Goal: Task Accomplishment & Management: Use online tool/utility

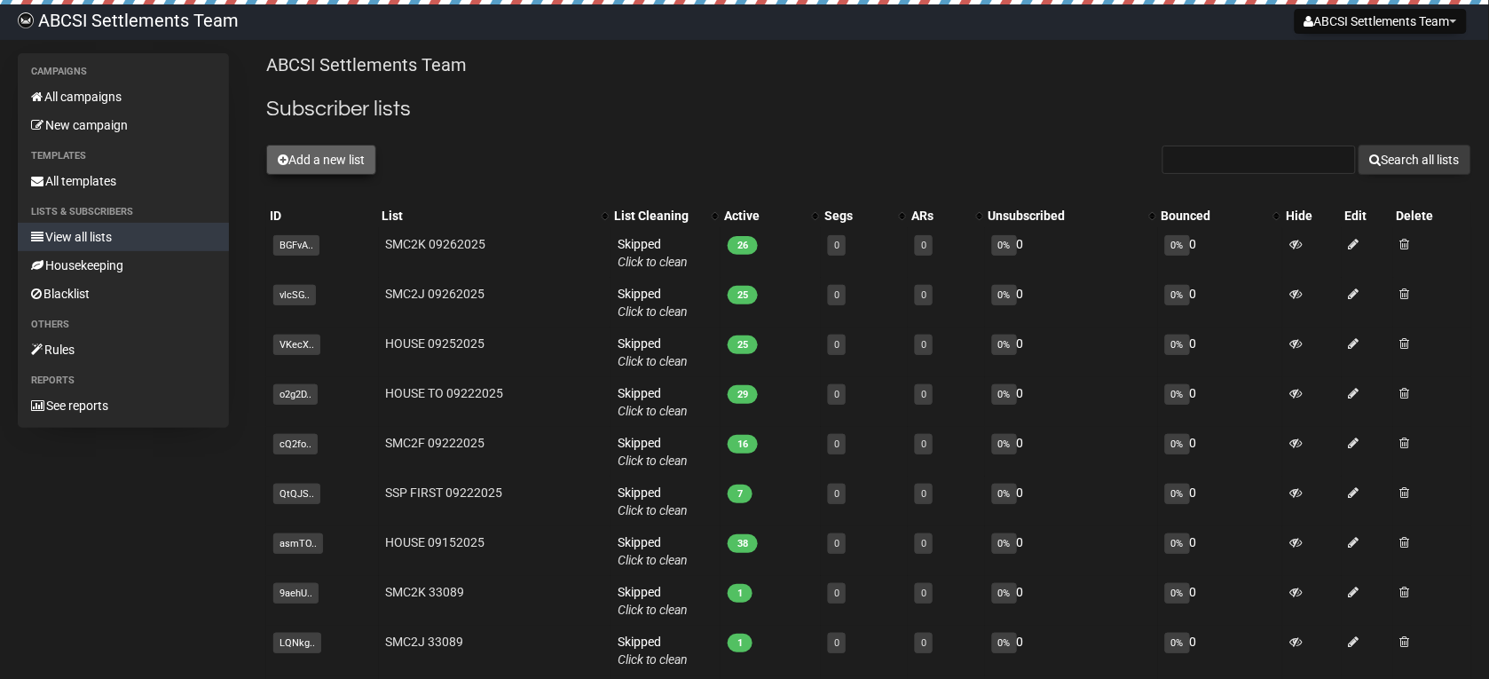
click at [322, 160] on button "Add a new list" at bounding box center [321, 160] width 110 height 30
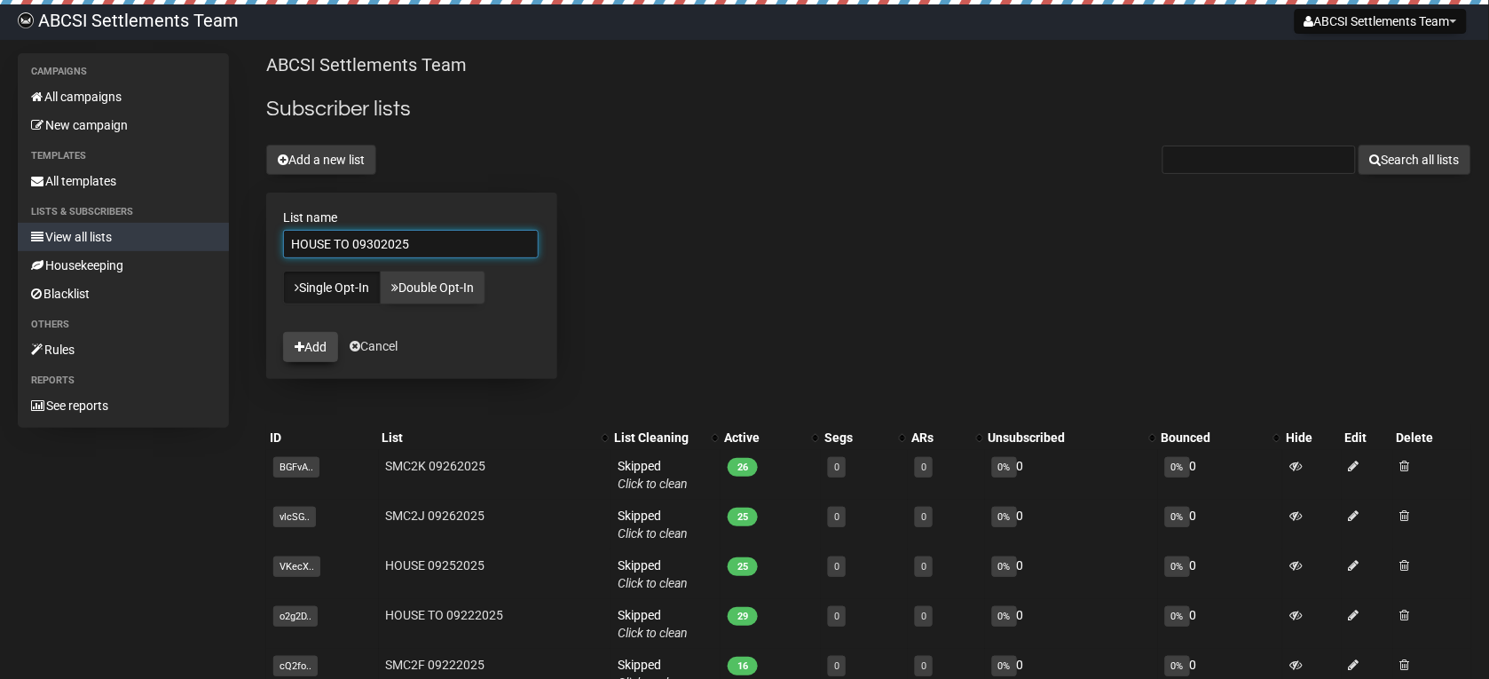
type input "HOUSE TO 09302025"
click at [316, 353] on button "Add" at bounding box center [310, 347] width 55 height 30
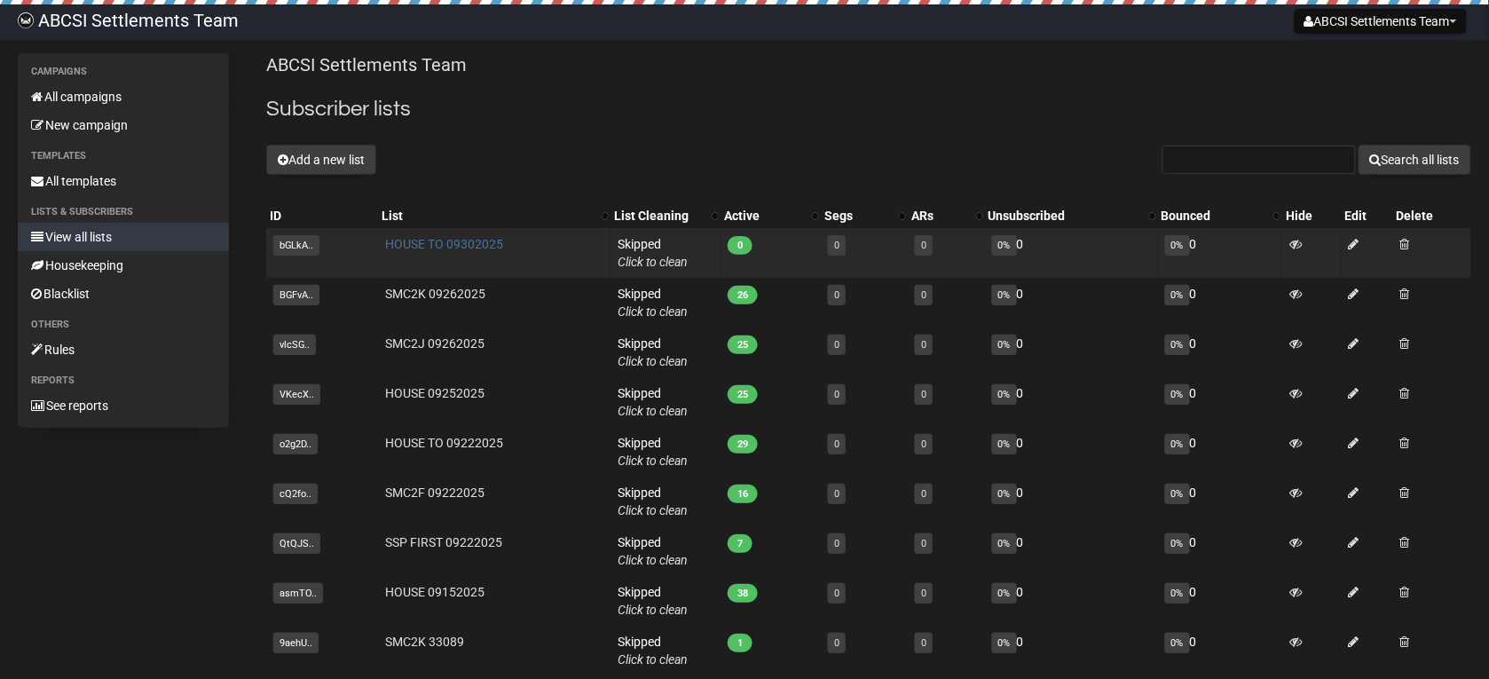
click at [386, 240] on link "HOUSE TO 09302025" at bounding box center [445, 244] width 118 height 14
